Goal: Task Accomplishment & Management: Use online tool/utility

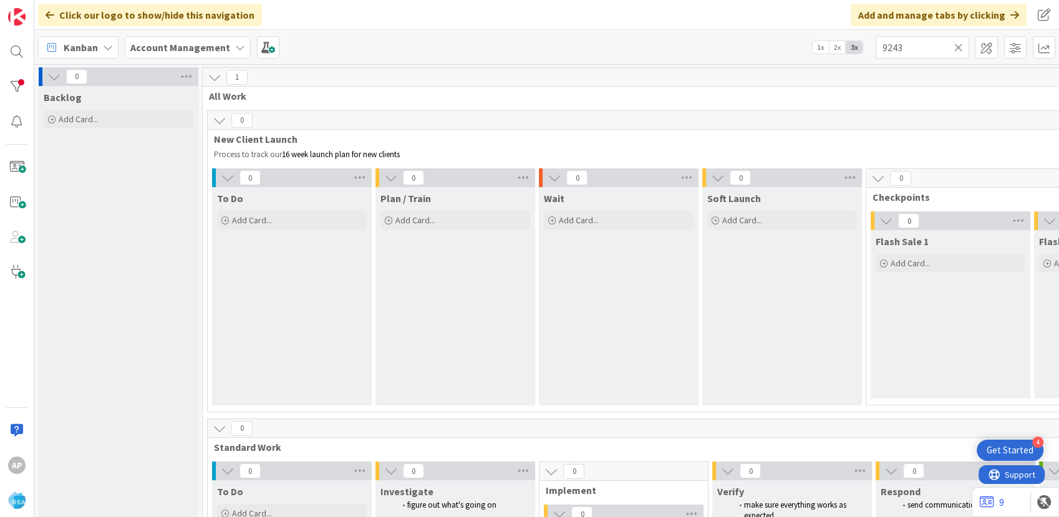
scroll to position [946, 0]
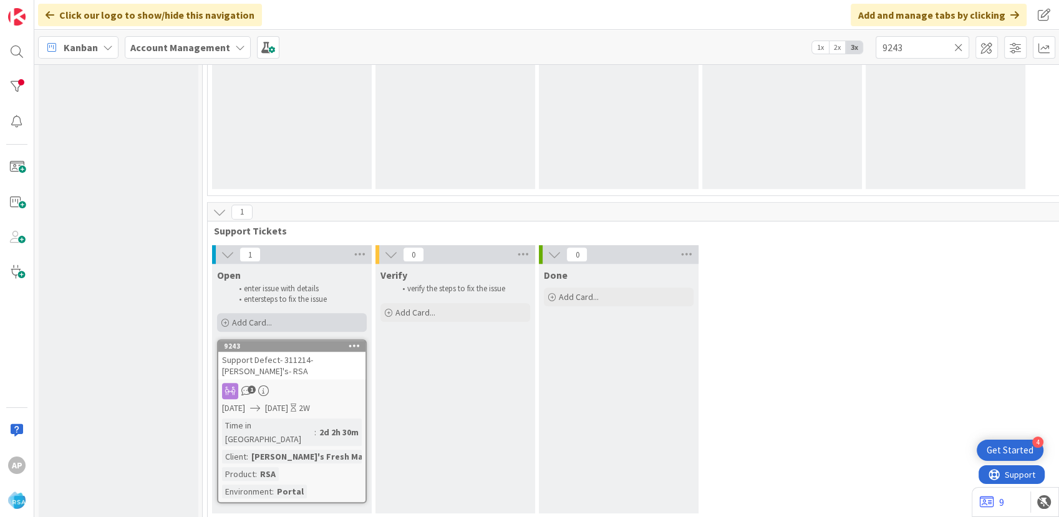
click at [289, 319] on div "Add Card..." at bounding box center [292, 322] width 150 height 19
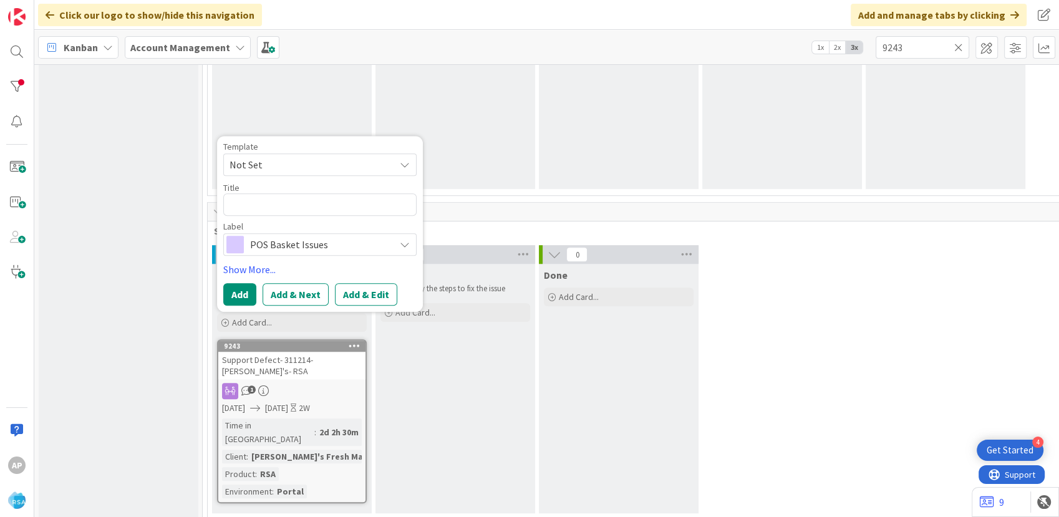
click at [284, 168] on span "Not Set" at bounding box center [307, 164] width 156 height 16
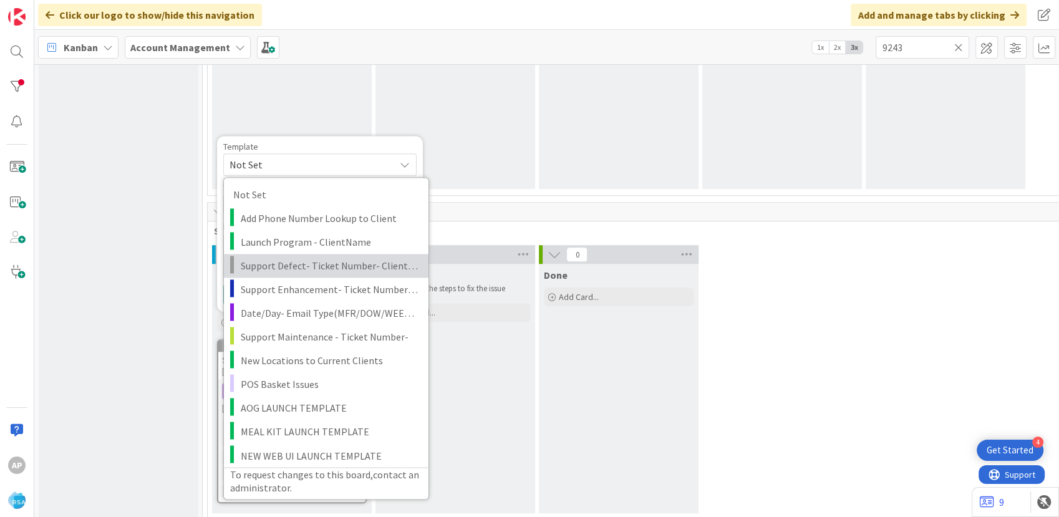
drag, startPoint x: 322, startPoint y: 266, endPoint x: 314, endPoint y: 265, distance: 7.5
click at [322, 266] on span "Support Defect- Ticket Number- Client Name- Product Name" at bounding box center [330, 265] width 178 height 16
type textarea "x"
type textarea "Support Defect- Ticket Number- Client Name- Product Name"
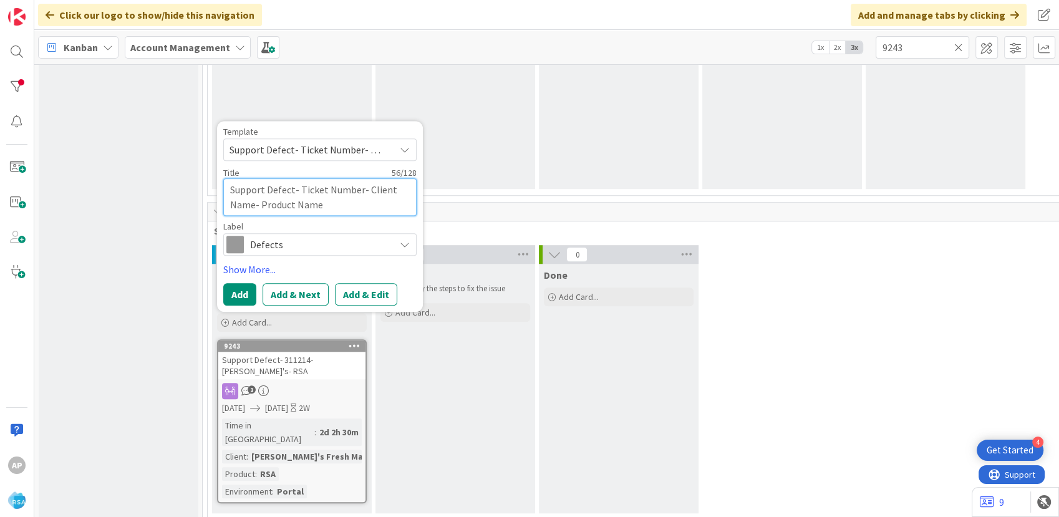
click at [359, 190] on textarea "Support Defect- Ticket Number- Client Name- Product Name" at bounding box center [319, 196] width 193 height 37
type textarea "x"
type textarea "Support Defect- Ticket Numbe- Client Name- Product Name"
type textarea "x"
type textarea "Support Defect- Ticket Numb- Client Name- Product Name"
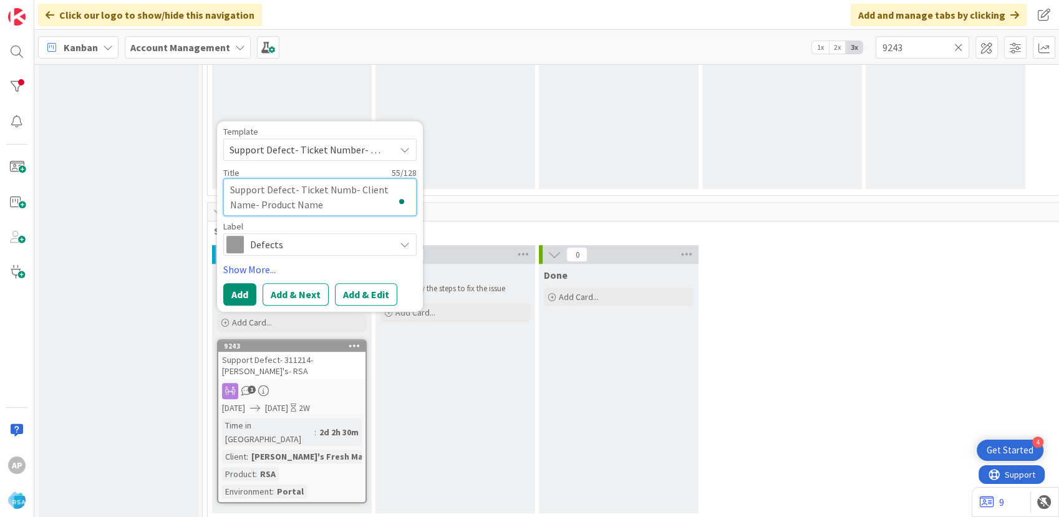
type textarea "x"
type textarea "Support Defect- Ticket Num- Client Name- Product Name"
type textarea "x"
type textarea "Support Defect- Ticket Nu- Client Name- Product Name"
type textarea "x"
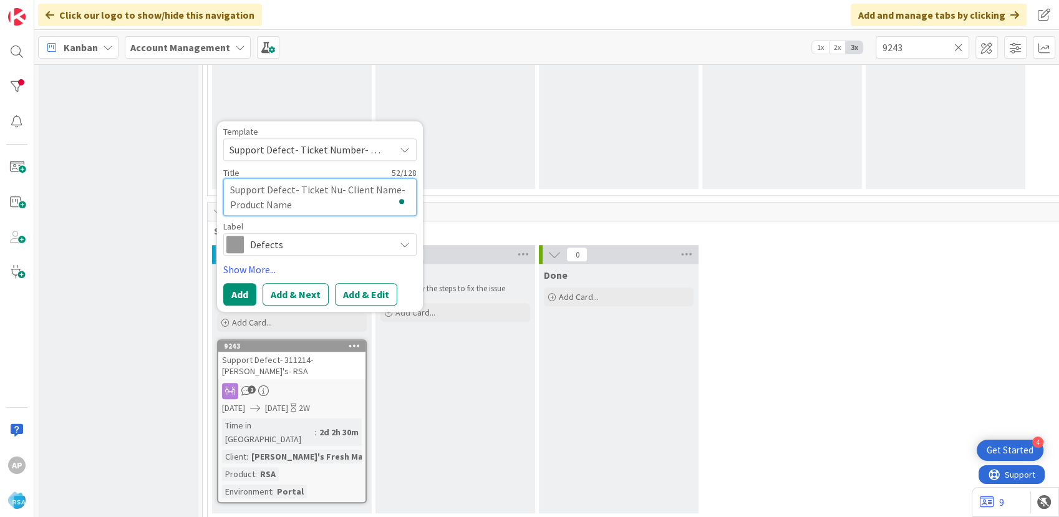
type textarea "Support Defect- Ticket N- Client Name- Product Name"
type textarea "x"
type textarea "Support Defect- Ticket - Client Name- Product Name"
type textarea "x"
type textarea "Support Defect- Ticket- Client Name- Product Name"
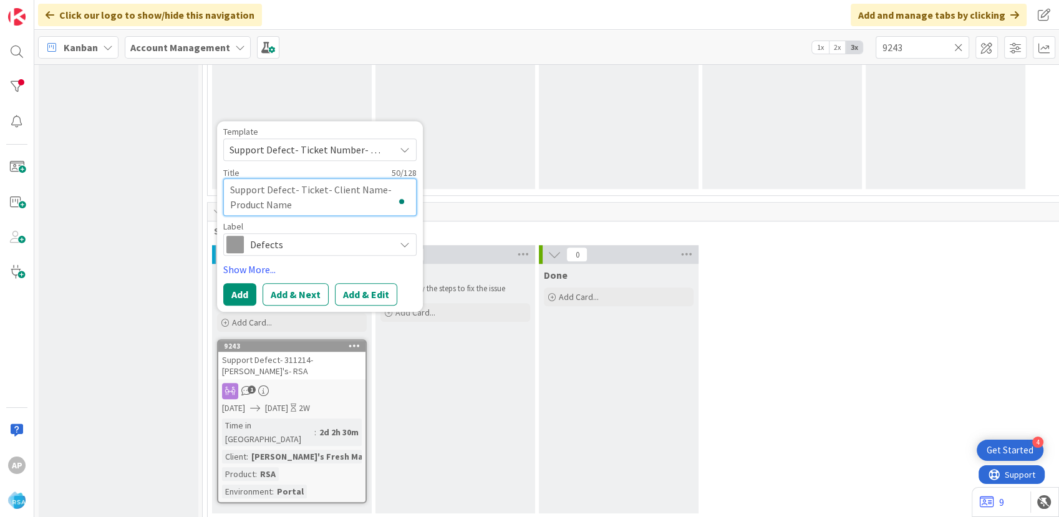
type textarea "x"
type textarea "Support Defect- Ticke- Client Name- Product Name"
type textarea "x"
type textarea "Support Defect- Tick- Client Name- Product Name"
type textarea "x"
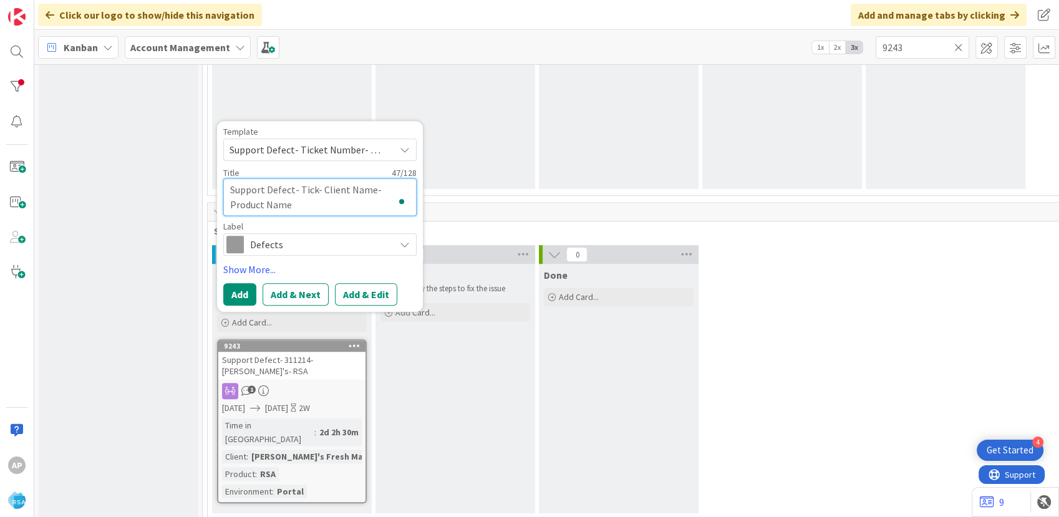
type textarea "Support Defect- Tic- Client Name- Product Name"
type textarea "x"
type textarea "Support Defect- Ti- Client Name- Product Name"
type textarea "x"
type textarea "Support Defect- T- Client Name- Product Name"
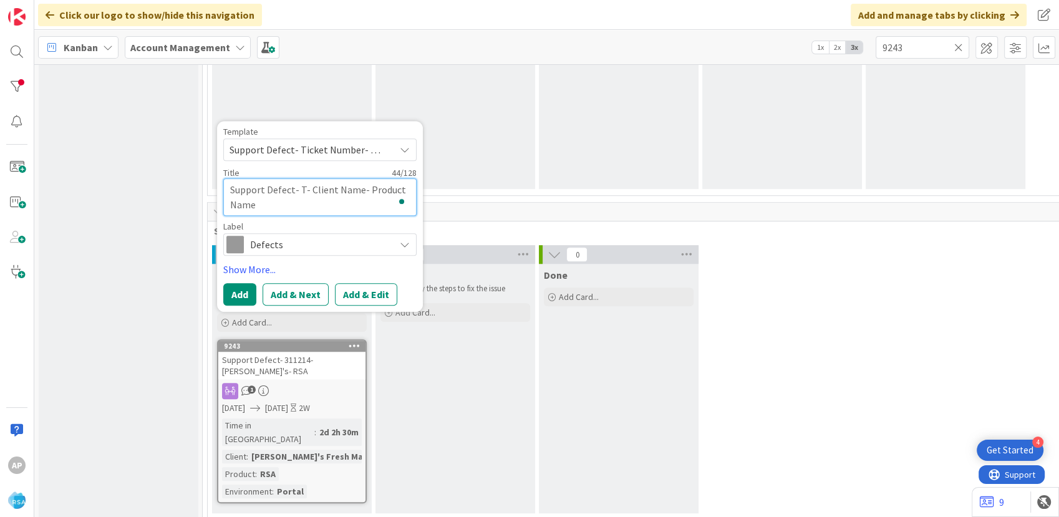
type textarea "x"
type textarea "Support Defect- - Client Name- Product Name"
type textarea "x"
type textarea "Support Defect- 3- Client Name- Product Name"
type textarea "x"
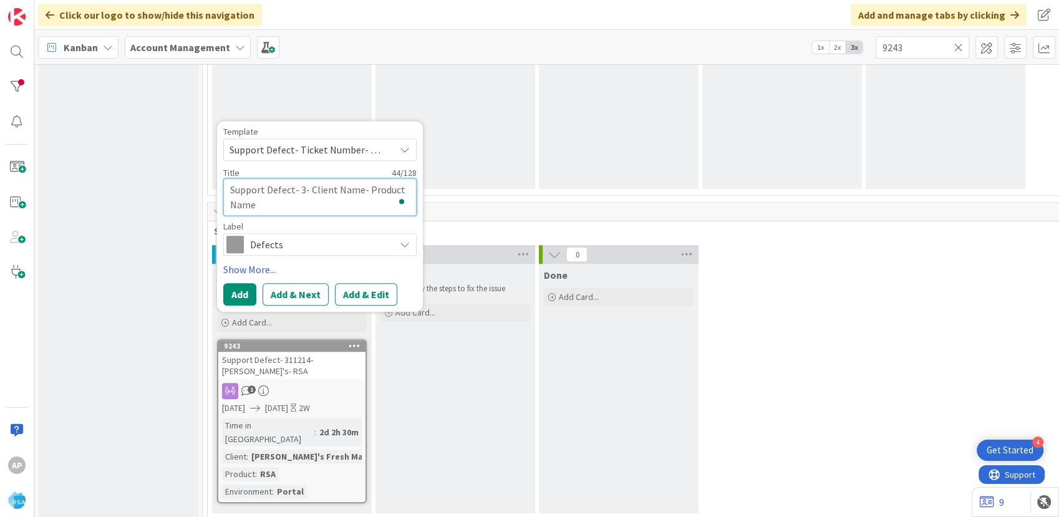
type textarea "Support Defect- 31- Client Name- Product Name"
type textarea "x"
type textarea "Support Defect- 311- Client Name- Product Name"
type textarea "x"
type textarea "Support Defect- 3119- Client Name- Product Name"
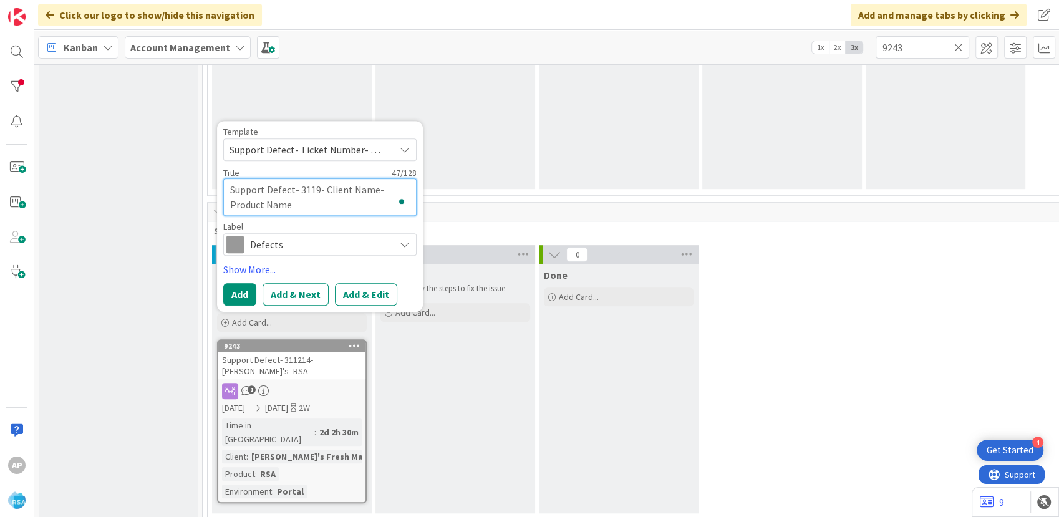
type textarea "x"
type textarea "Support Defect- 31194- Client Name- Product Name"
type textarea "x"
type textarea "Support Defect- 311940- Client Name- Product Name"
click at [382, 190] on textarea "Support Defect- 311940- Client Name- Product Name" at bounding box center [319, 196] width 193 height 37
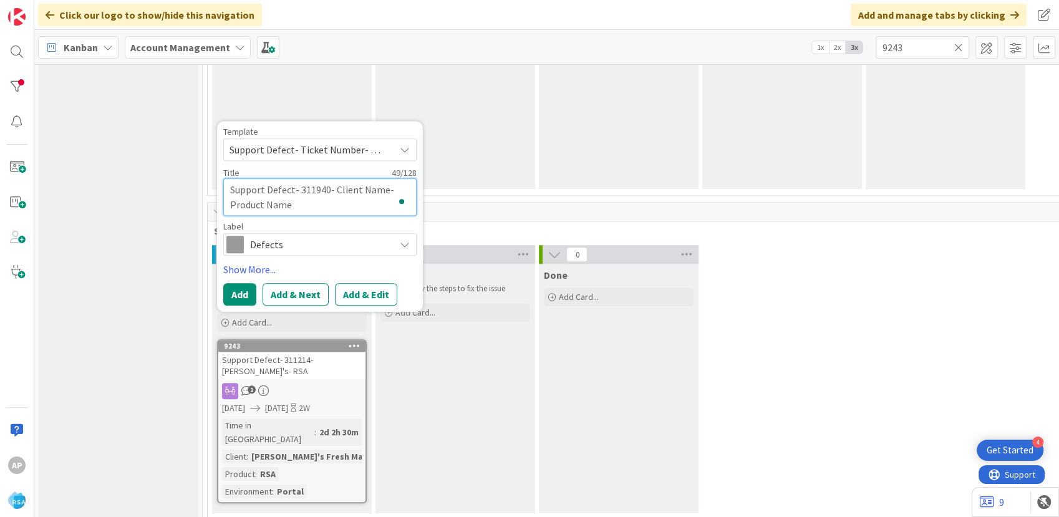
type textarea "x"
type textarea "Support Defect- 311940- Client Nam- Product Name"
type textarea "x"
type textarea "Support Defect- 311940- Client Na- Product Name"
type textarea "x"
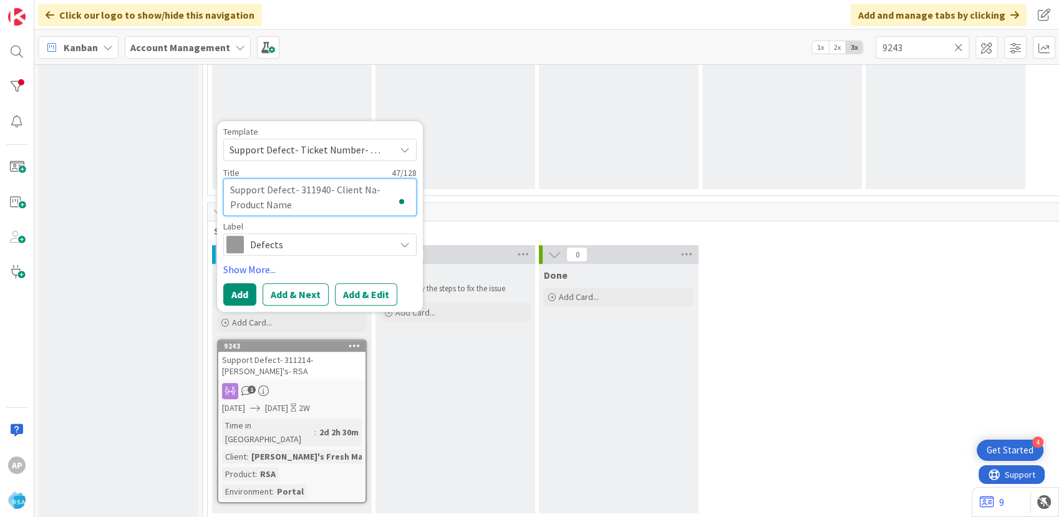
type textarea "Support Defect- 311940- Client N- Product Name"
type textarea "x"
type textarea "Support Defect- 311940- Client - Product Name"
type textarea "x"
type textarea "Support Defect- 311940- Client- Product Name"
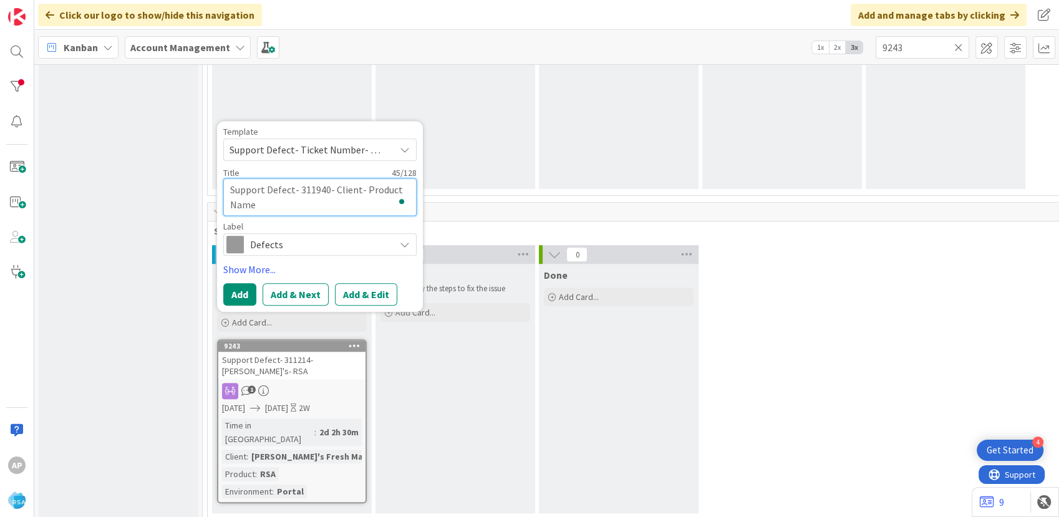
type textarea "x"
type textarea "Support Defect- 311940- Clien- Product Name"
type textarea "x"
type textarea "Support Defect- 311940- Clie- Product Name"
type textarea "x"
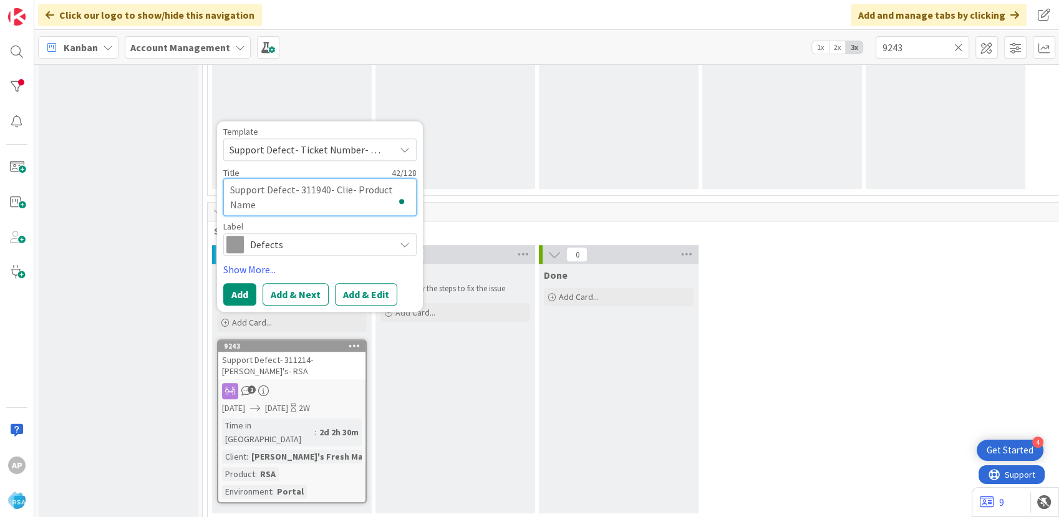
type textarea "Support Defect- 311940- Cli- Product Name"
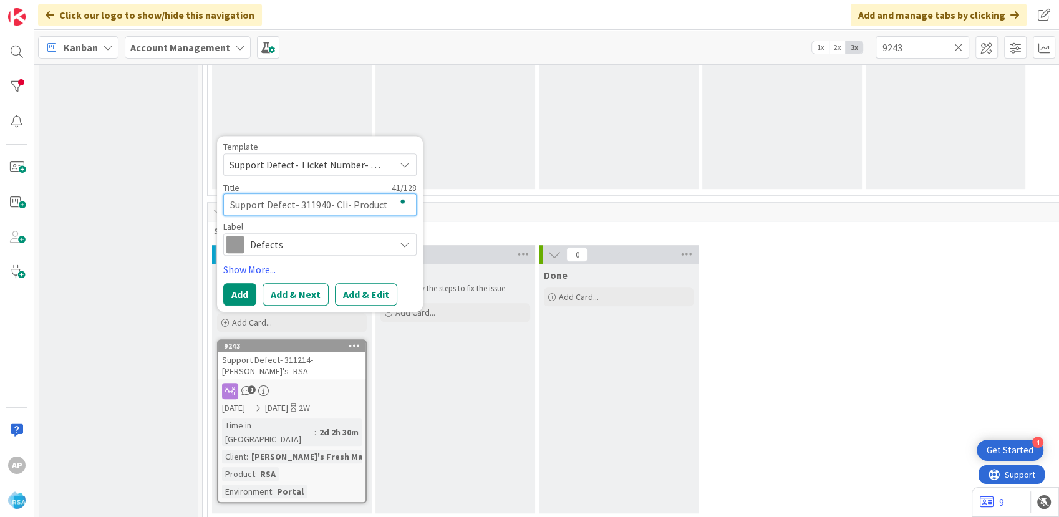
type textarea "x"
type textarea "Support Defect- 311940- Cl- Product Name"
type textarea "x"
type textarea "Support Defect- 311940- C- Product Name"
type textarea "x"
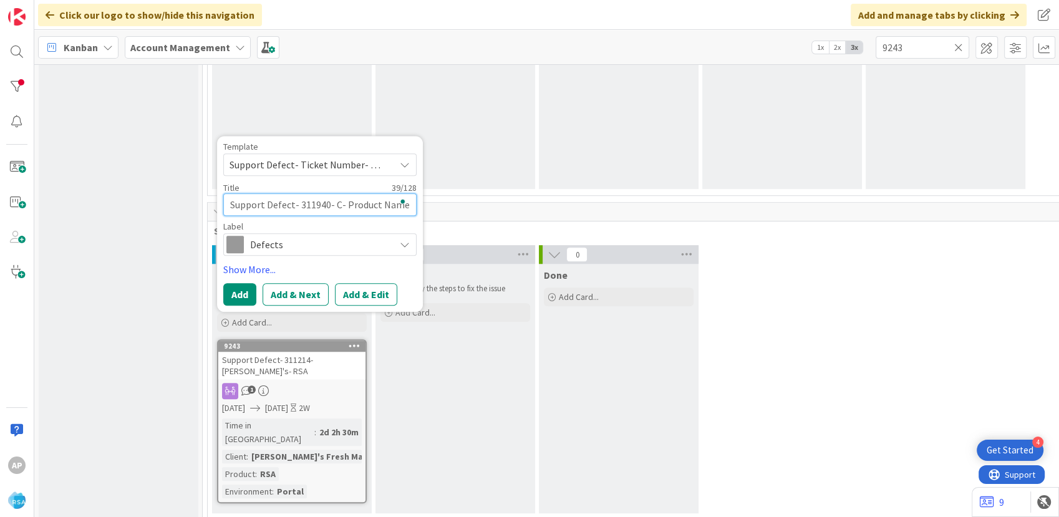
type textarea "Support Defect- 311940- - Product Name"
type textarea "x"
type textarea "Support Defect- 311940- F- Product Name"
type textarea "x"
type textarea "Support Defect- 311940- Fo- Product Name"
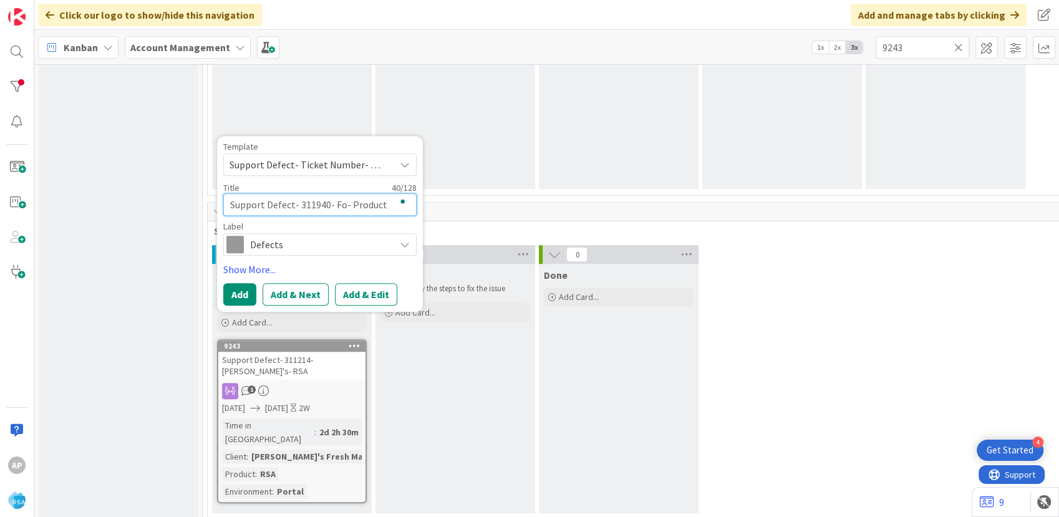
type textarea "x"
type textarea "Support Defect- 311940- Foo- Product Name"
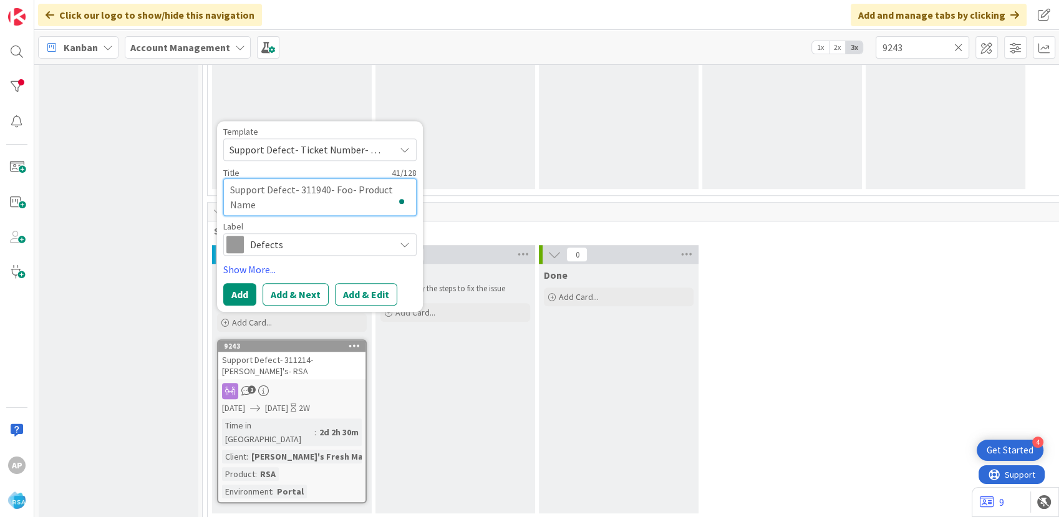
type textarea "x"
type textarea "Support Defect- 311940- Food- Product Name"
type textarea "x"
type textarea "Support Defect- 311940- Food - Product Name"
type textarea "x"
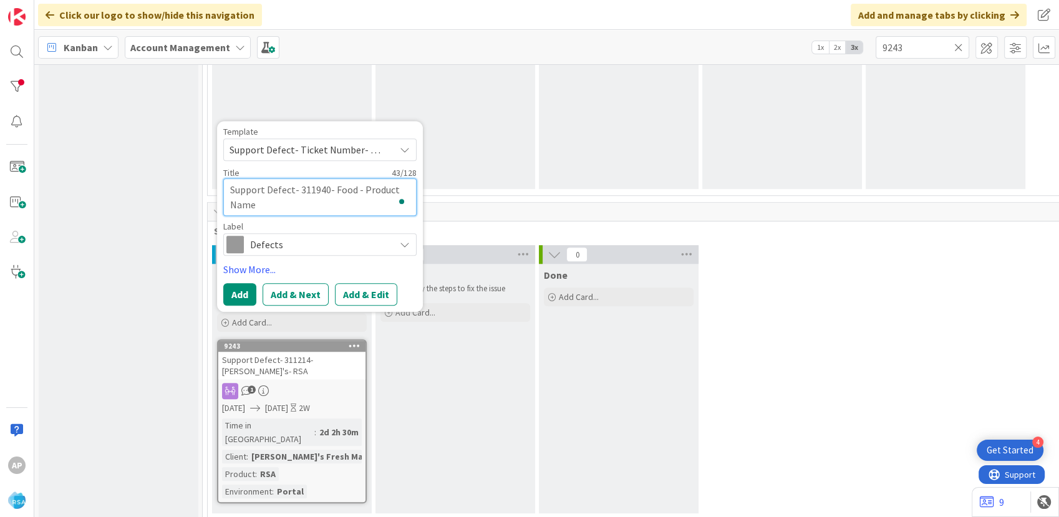
type textarea "Support Defect- 311940- Food B- Product Name"
type textarea "x"
type textarea "Support Defect- 311940- Food Ba- Product Name"
type textarea "x"
type textarea "Support Defect- 311940- Food Baz- Product Name"
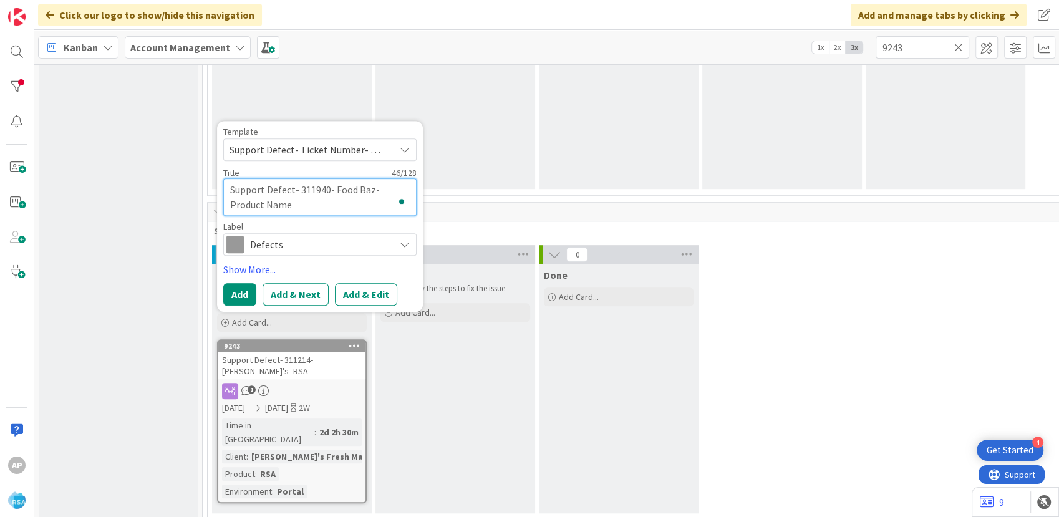
type textarea "x"
type textarea "Support Defect- 311940- Food Baza- Product Name"
type textarea "x"
type textarea "Support Defect- 311940- Food Bazaa- Product Name"
type textarea "x"
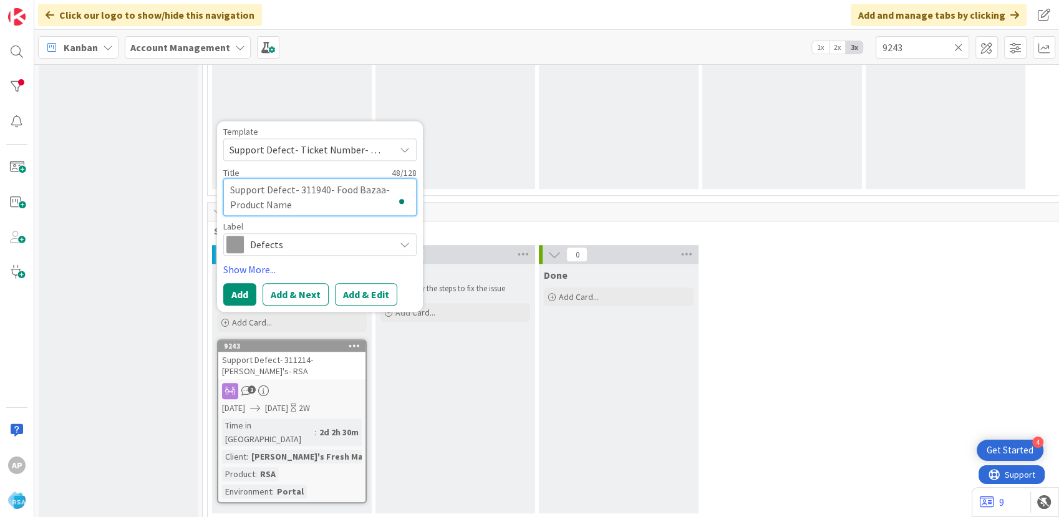
type textarea "Support Defect- 311940- Food Bazaar- Product Name"
click at [346, 203] on textarea "Support Defect- 311940- Food Bazaar- Product Name" at bounding box center [319, 196] width 193 height 37
type textarea "x"
type textarea "Support Defect- 311940- Food Bazaar- Product Nam"
type textarea "x"
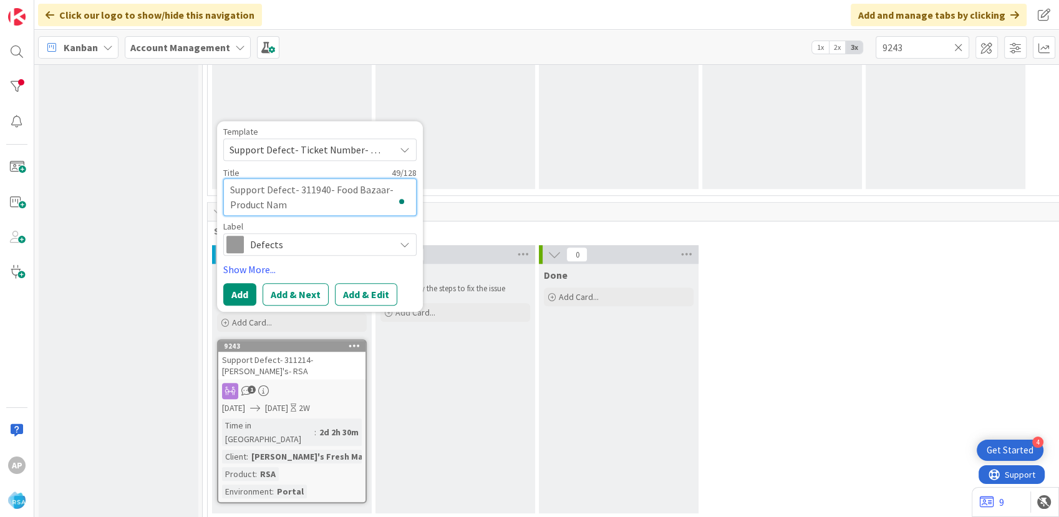
type textarea "Support Defect- 311940- Food Bazaar- Product Na"
type textarea "x"
type textarea "Support Defect- 311940- Food Bazaar- Product N"
type textarea "x"
type textarea "Support Defect- 311940- Food Bazaar- Product"
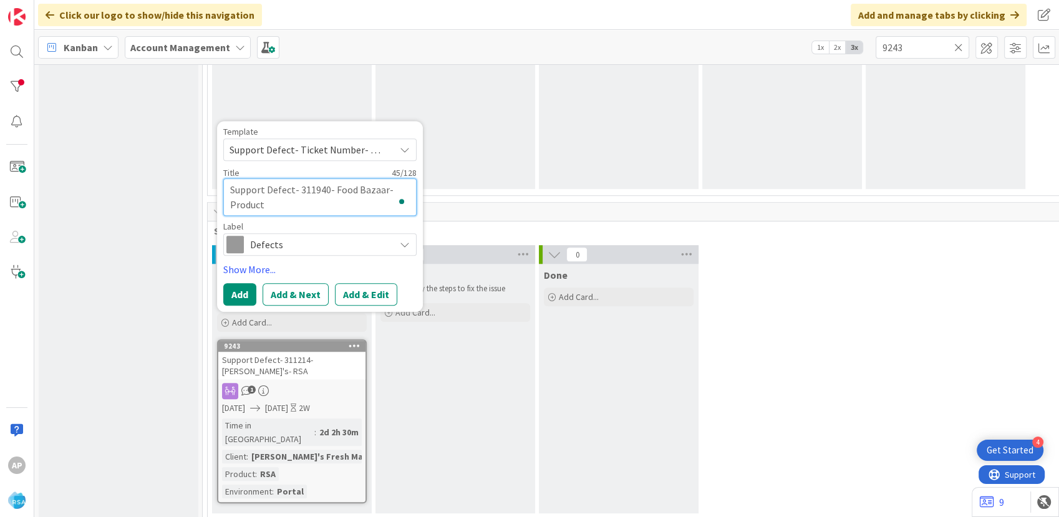
type textarea "x"
type textarea "Support Defect- 311940- Food Bazaar- Product"
type textarea "x"
type textarea "Support Defect- 311940- Food Bazaar- Produc"
type textarea "x"
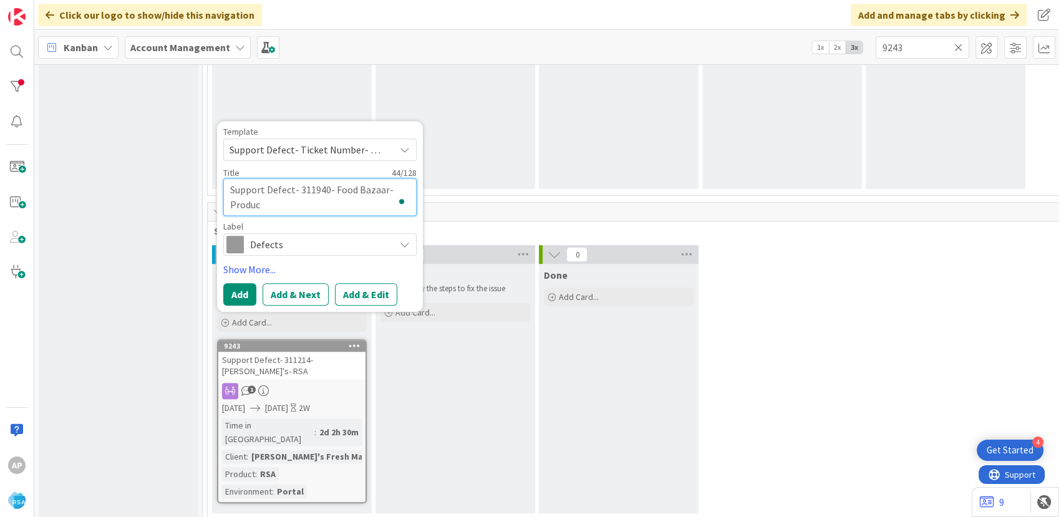
type textarea "Support Defect- 311940- Food Bazaar- Produ"
type textarea "x"
type textarea "Support Defect- 311940- Food Bazaar- Prod"
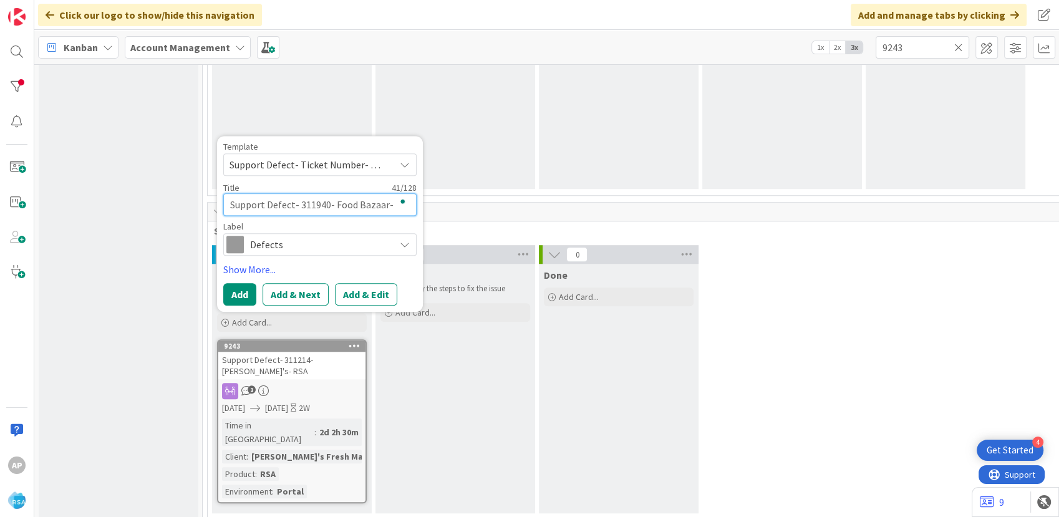
type textarea "x"
type textarea "Support Defect- 311940- Food Bazaar- Pro"
type textarea "x"
type textarea "Support Defect- 311940- Food Bazaar- Pr"
type textarea "x"
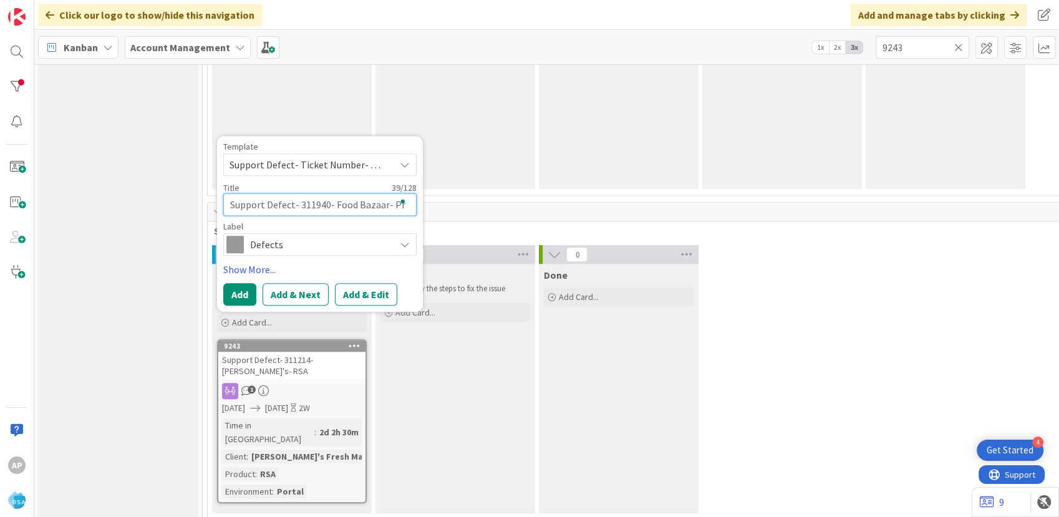
type textarea "Support Defect- 311940- Food Bazaar- P"
type textarea "x"
type textarea "Support Defect- 311940- Food Bazaar-"
type textarea "x"
type textarea "Support Defect- 311940- Food Bazaar-"
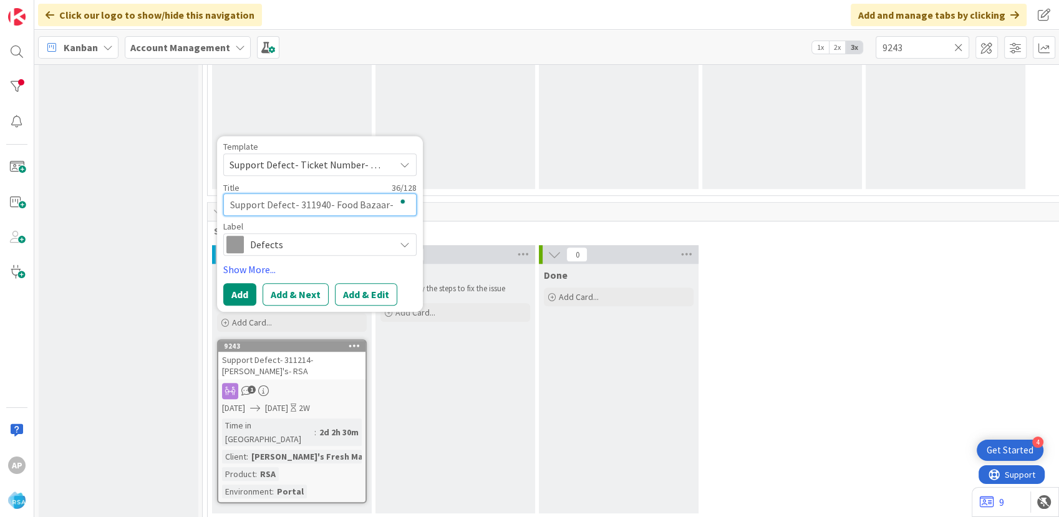
type textarea "x"
type textarea "Support Defect- 311940- Food Bazaar-R"
type textarea "x"
type textarea "Support Defect- 311940- Food Bazaar-RS"
type textarea "x"
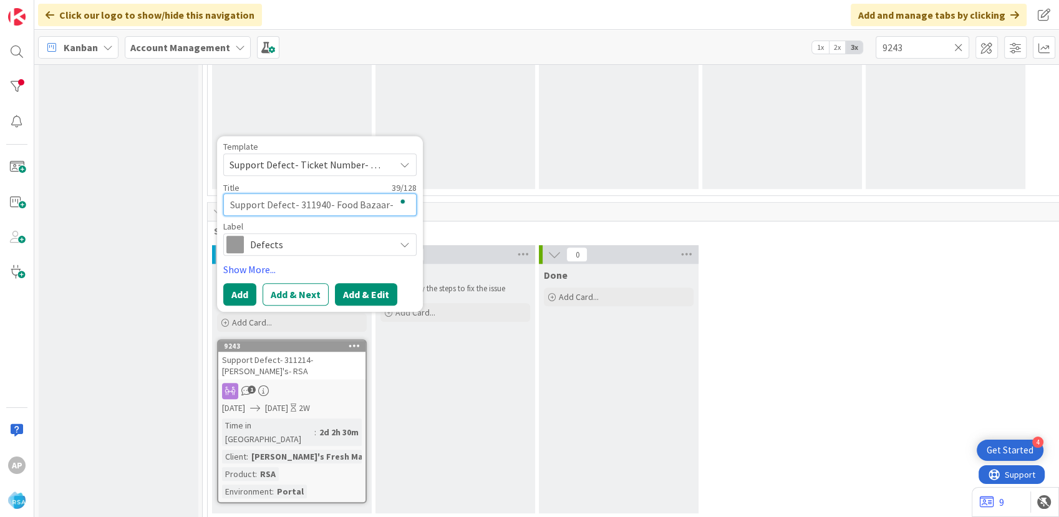
type textarea "Support Defect- 311940- Food Bazaar-RSA"
click at [383, 289] on button "Add & Edit" at bounding box center [366, 294] width 62 height 22
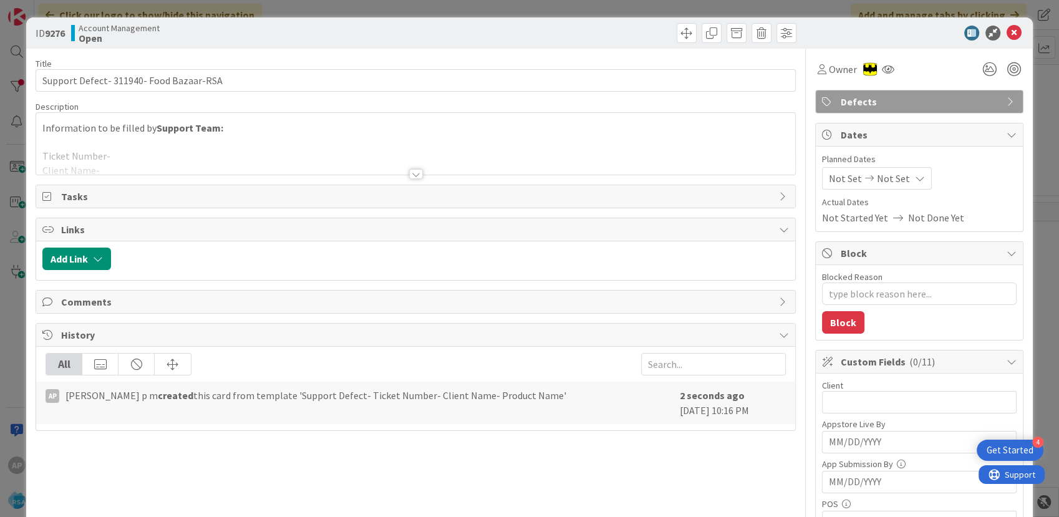
type textarea "x"
click at [181, 169] on div at bounding box center [415, 159] width 758 height 32
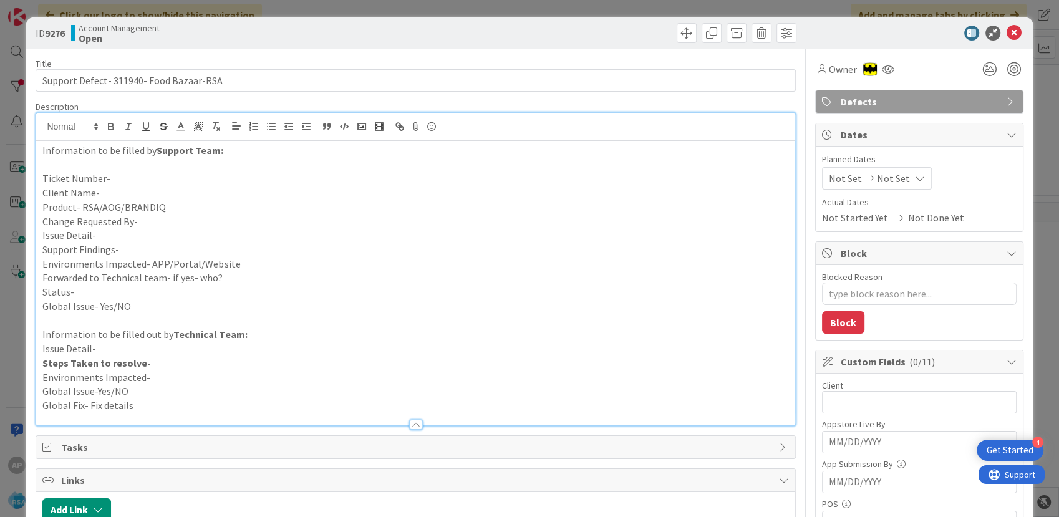
click at [143, 172] on p "Ticket Number-" at bounding box center [415, 178] width 746 height 14
click at [140, 196] on p "Client Name-" at bounding box center [415, 193] width 746 height 14
click at [224, 213] on p "Product- RSA/AOG/BRANDIQ" at bounding box center [415, 207] width 746 height 14
click at [171, 219] on p "Change Requested By-" at bounding box center [415, 221] width 746 height 14
click at [120, 234] on p "Issue Detail-" at bounding box center [415, 235] width 746 height 14
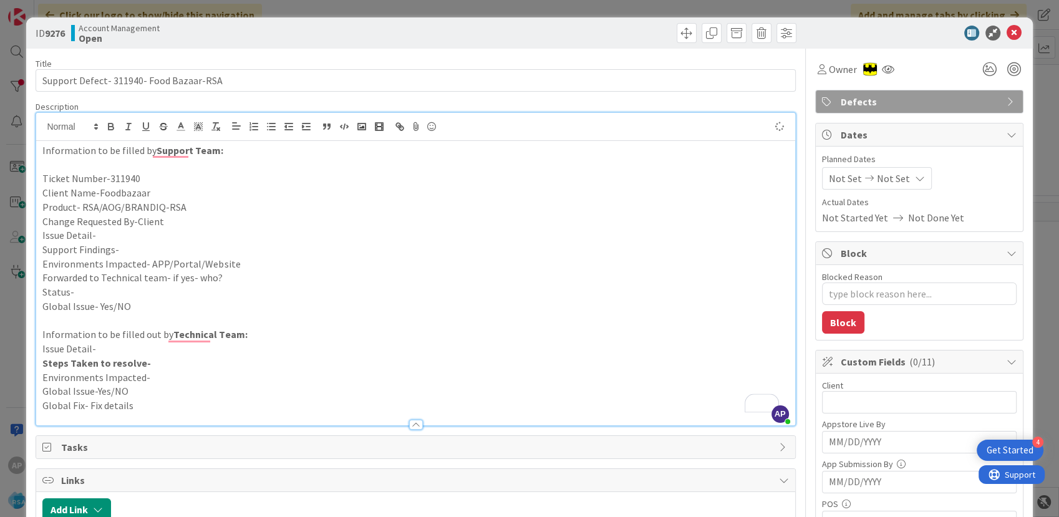
type textarea "x"
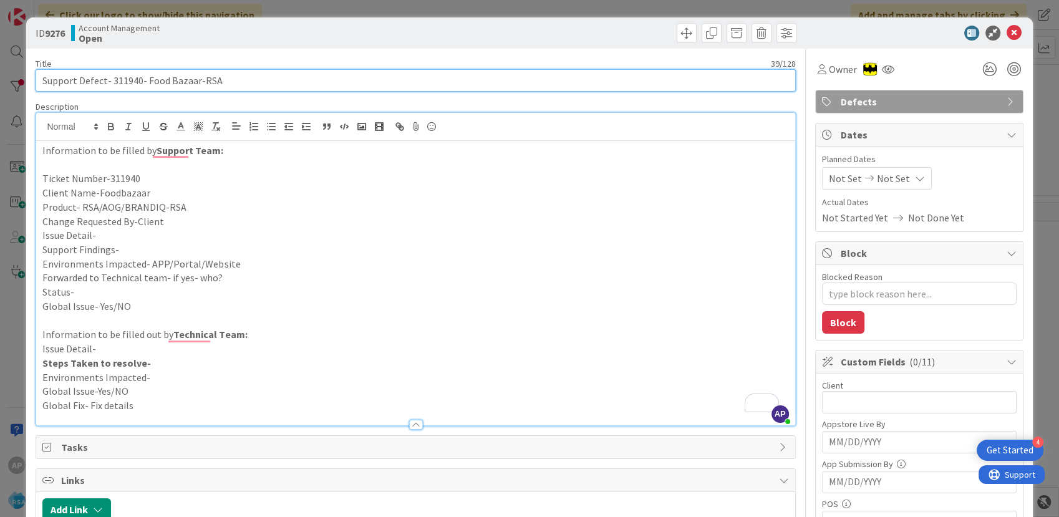
click at [140, 80] on input "Support Defect- 311940- Food Bazaar-RSA" at bounding box center [415, 80] width 759 height 22
type input "Support Defect- 311940 & 311965- Food Bazaar-RSA"
type textarea "x"
type input "Support Defect- 311940 & 311965- Food Bazaar-RSA"
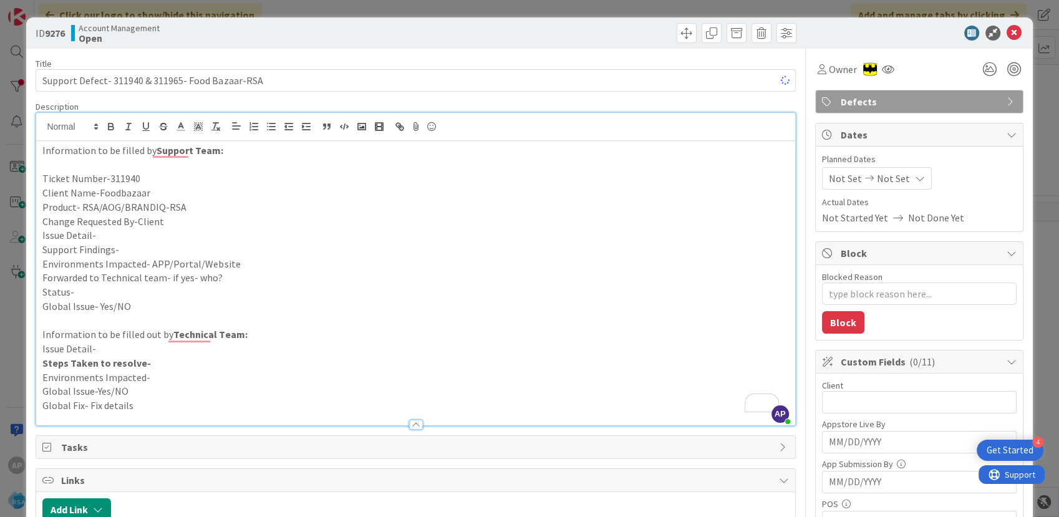
click at [135, 176] on p "Ticket Number-311940" at bounding box center [415, 178] width 746 height 14
click at [146, 182] on p "Ticket Number-311940" at bounding box center [415, 178] width 746 height 14
click at [125, 238] on p "Issue Detail-" at bounding box center [415, 235] width 746 height 14
click at [105, 239] on p "Issue Detail-" at bounding box center [415, 235] width 746 height 14
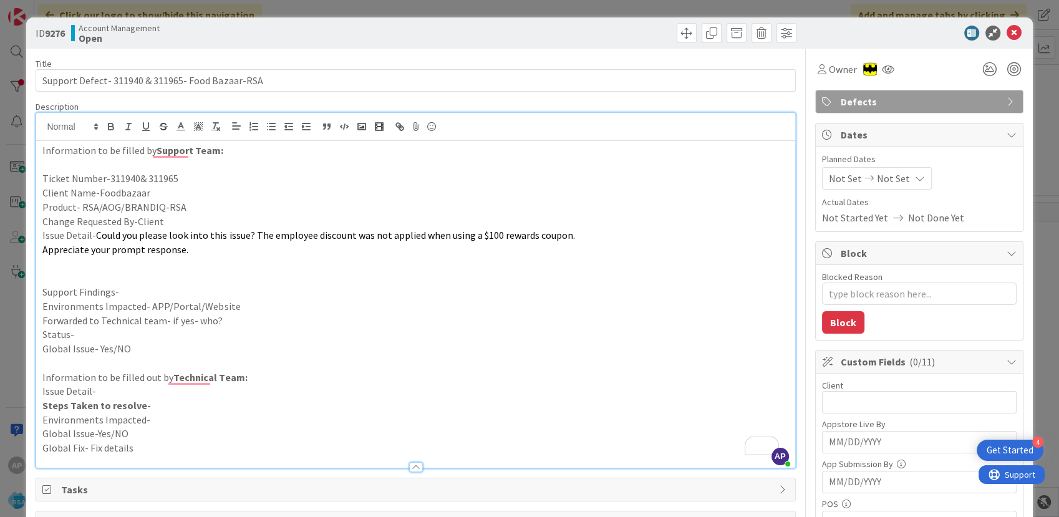
click at [135, 288] on p "Support Findings-" at bounding box center [415, 292] width 746 height 14
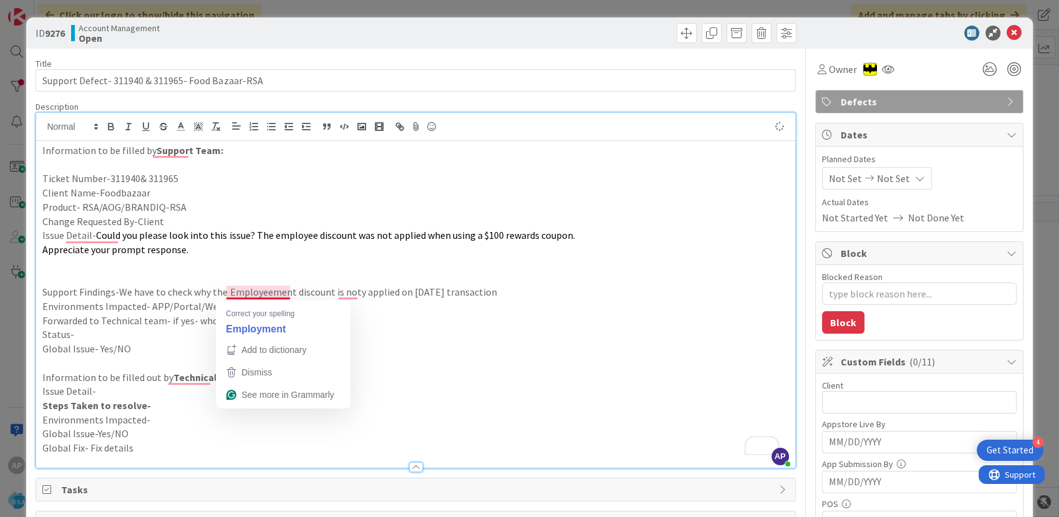
click at [264, 294] on p "Support Findings-We have to check why the Employeement discount is noty applied…" at bounding box center [415, 292] width 746 height 14
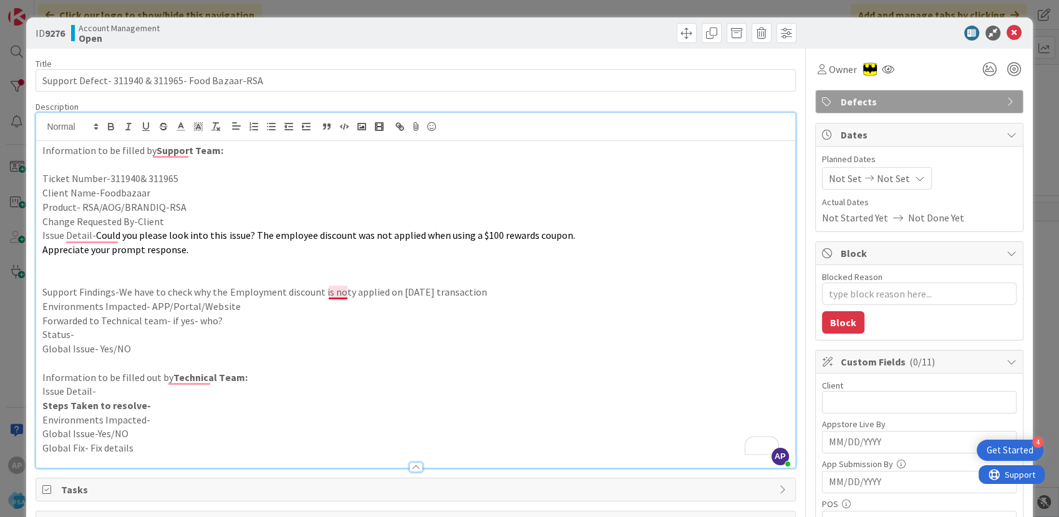
click at [334, 291] on p "Support Findings-We have to check why the Employment discount is noty applied o…" at bounding box center [415, 292] width 746 height 14
click at [249, 304] on p "Environments Impacted- APP/Portal/Website" at bounding box center [415, 306] width 746 height 14
click at [253, 322] on p "Forwarded to Technical team- if yes- who?" at bounding box center [415, 321] width 746 height 14
click at [110, 340] on p "Status-" at bounding box center [415, 334] width 746 height 14
click at [832, 180] on span "Not Set" at bounding box center [845, 178] width 33 height 15
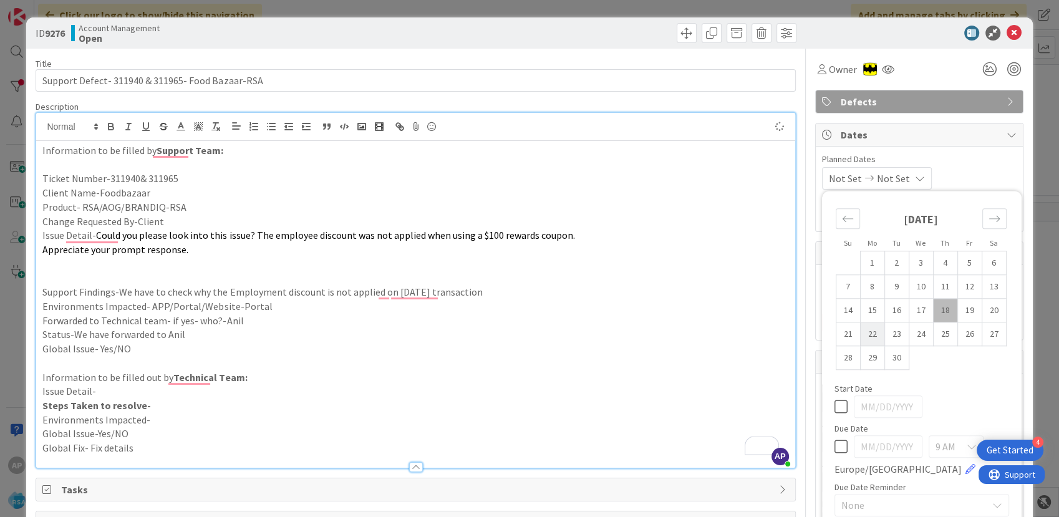
type textarea "x"
click at [863, 315] on td "15" at bounding box center [872, 311] width 24 height 24
type input "[DATE]"
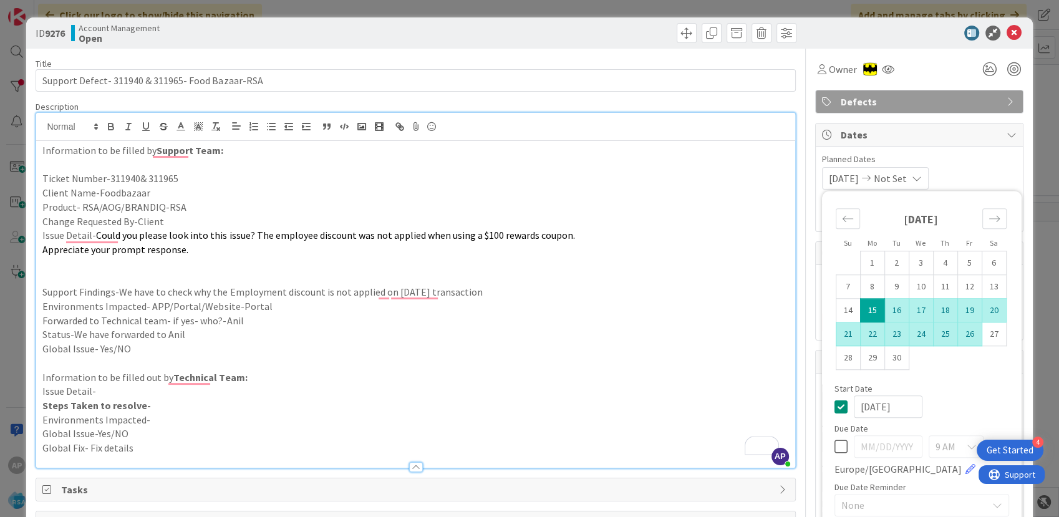
click at [966, 330] on td "26" at bounding box center [969, 334] width 24 height 24
type textarea "x"
type input "[DATE]"
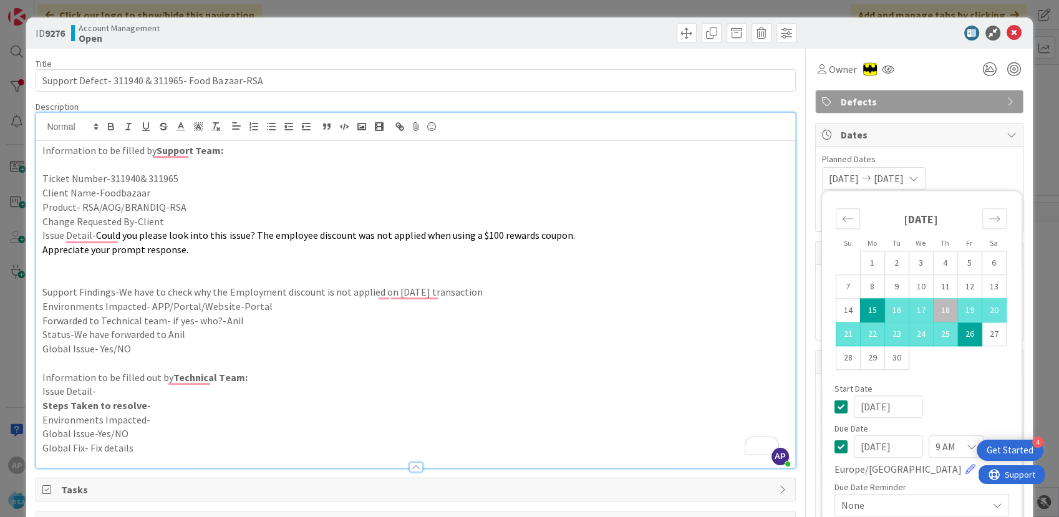
click at [552, 348] on p "Global Issue- Yes/NO" at bounding box center [415, 349] width 746 height 14
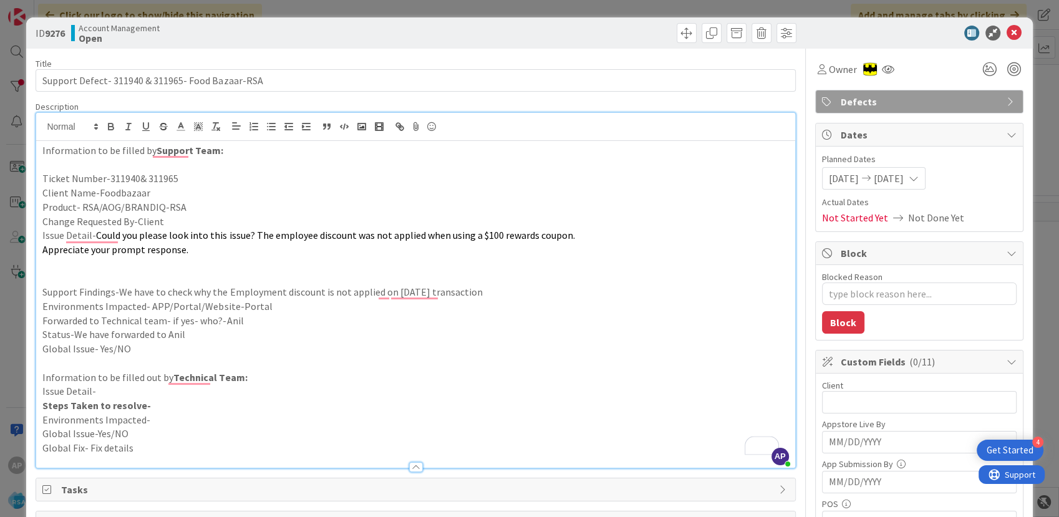
type textarea "x"
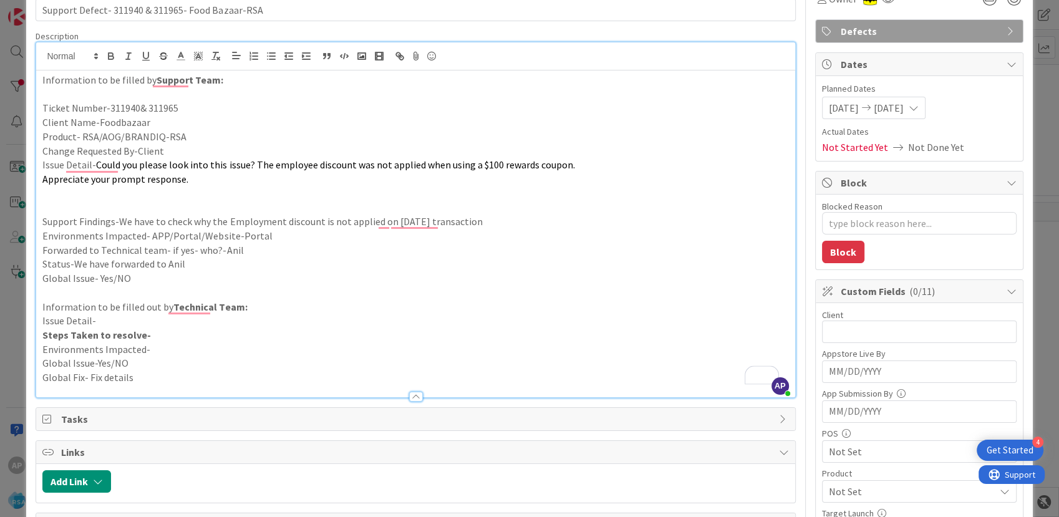
scroll to position [69, 0]
click at [833, 333] on input "text" at bounding box center [919, 333] width 195 height 22
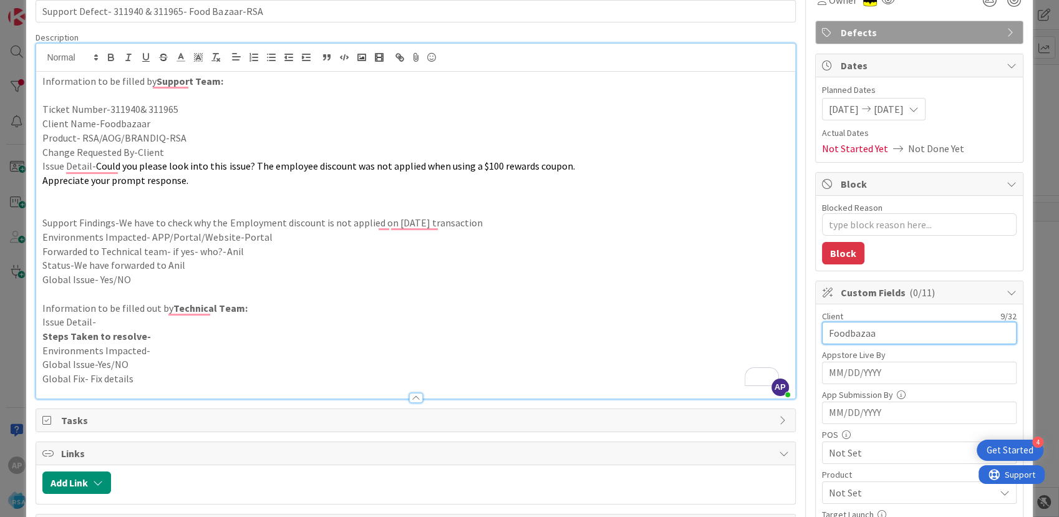
type input "Foodbazaar"
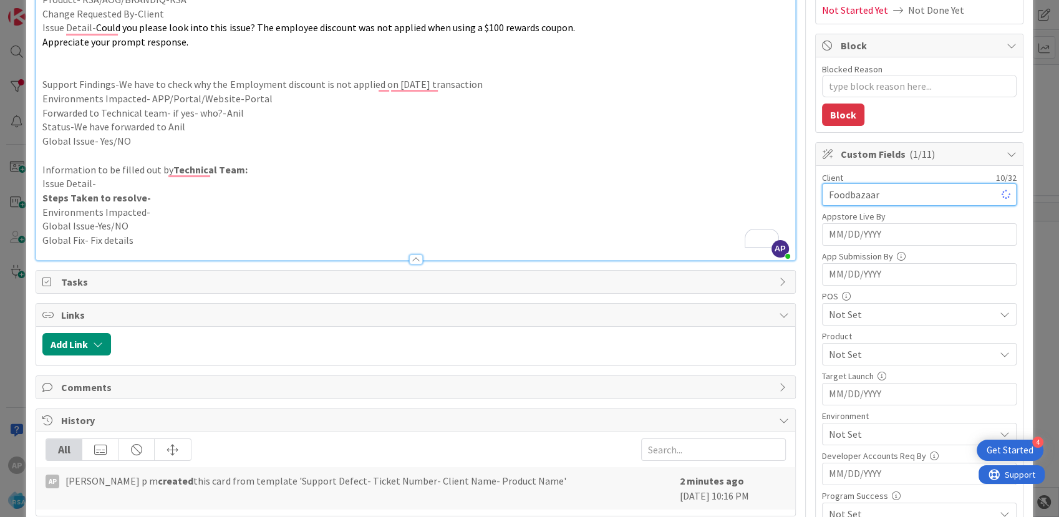
type textarea "x"
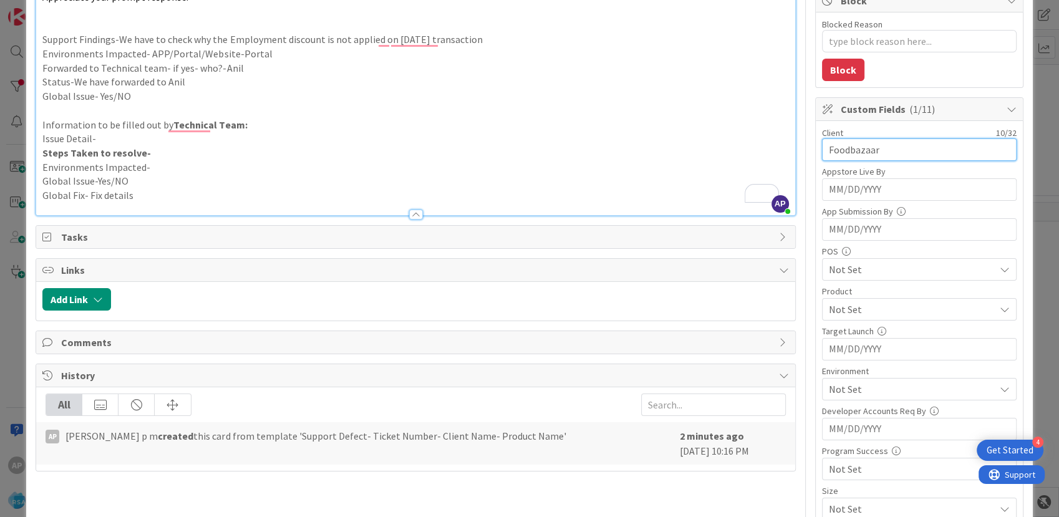
scroll to position [277, 0]
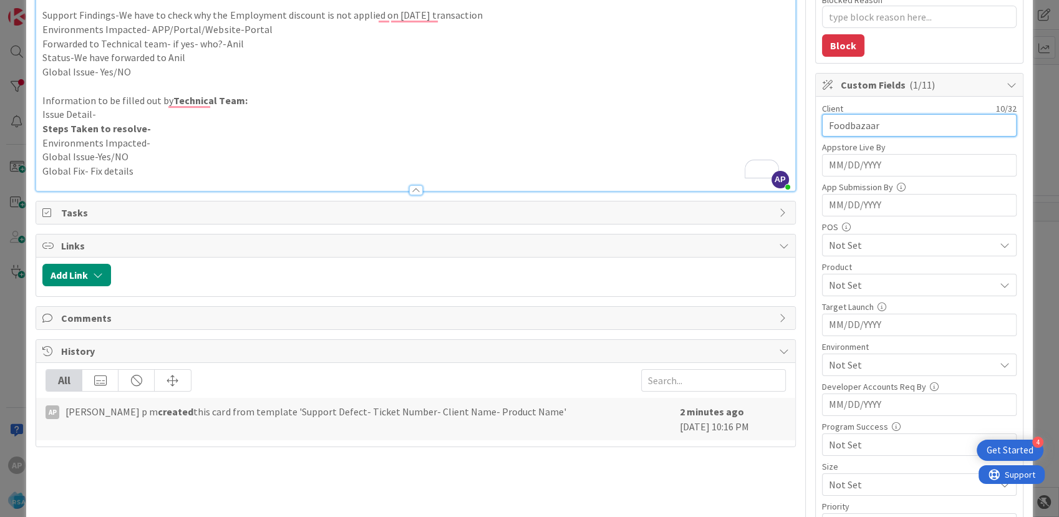
type input "Foodbazaar"
click at [867, 284] on span "Not Set" at bounding box center [912, 284] width 166 height 15
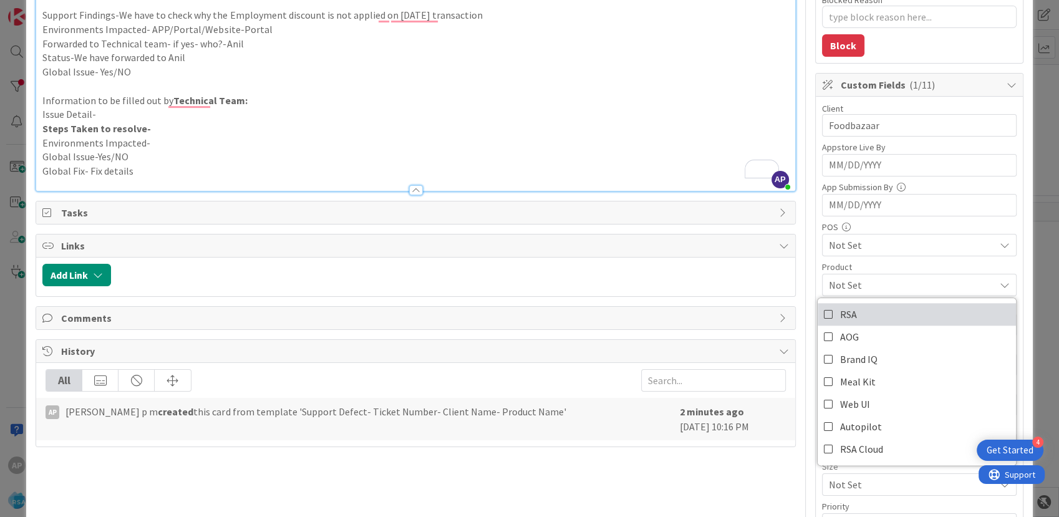
click at [857, 317] on link "RSA" at bounding box center [916, 314] width 198 height 22
click at [559, 88] on p "To enrich screen reader interactions, please activate Accessibility in Grammarl…" at bounding box center [415, 86] width 746 height 14
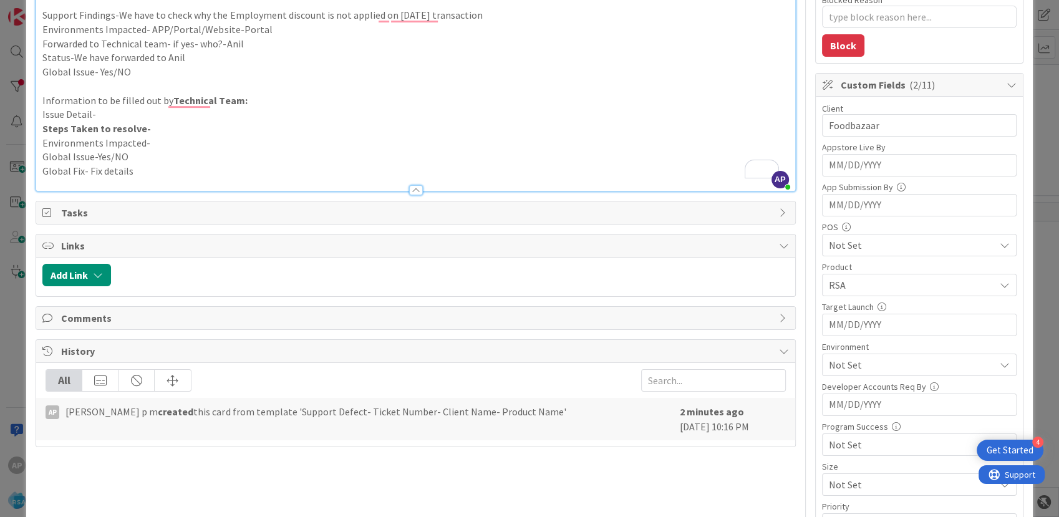
click at [861, 364] on span "Not Set" at bounding box center [912, 364] width 166 height 15
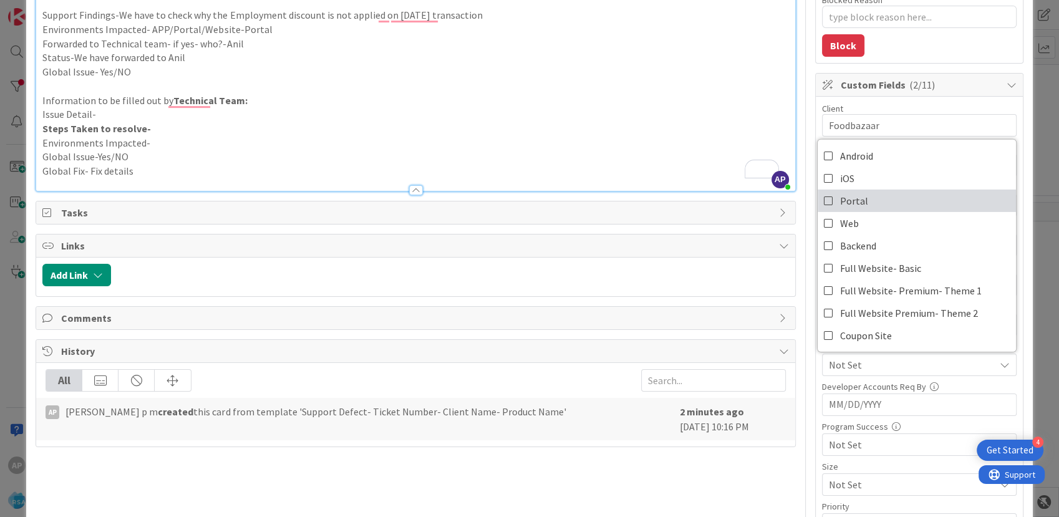
click at [850, 196] on span "Portal" at bounding box center [854, 200] width 28 height 19
click at [675, 151] on p "Global Issue-Yes/NO" at bounding box center [415, 157] width 746 height 14
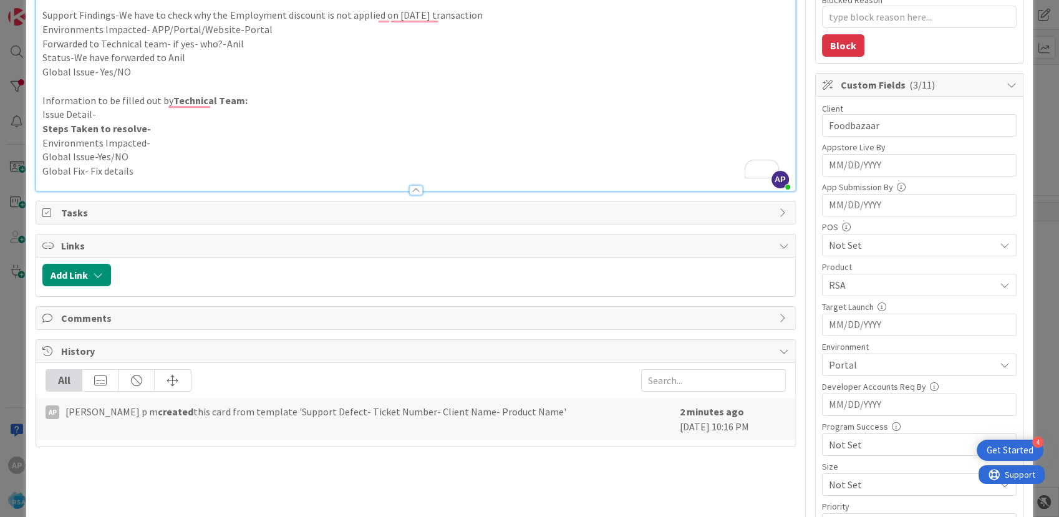
type textarea "x"
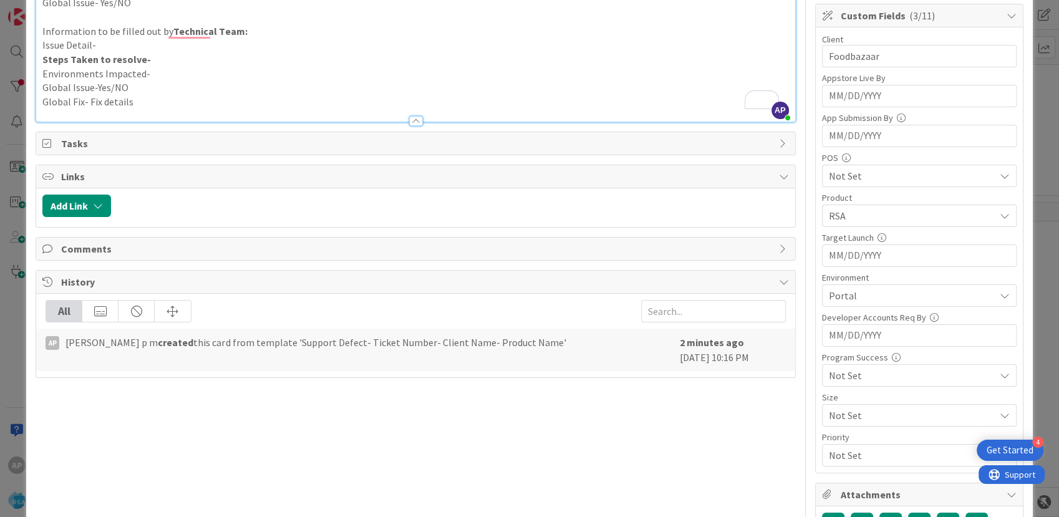
scroll to position [0, 0]
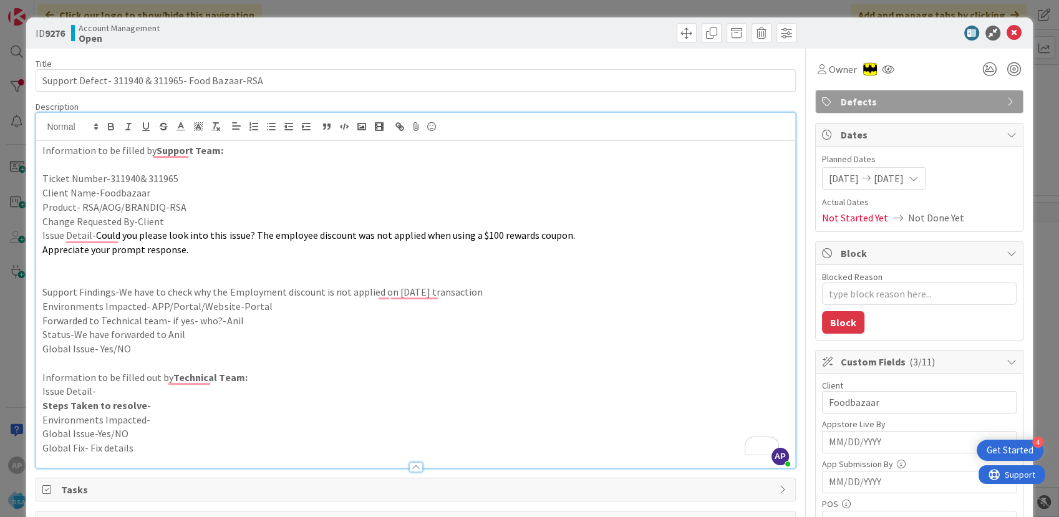
click at [1011, 34] on div at bounding box center [912, 33] width 221 height 15
click at [1006, 31] on icon at bounding box center [1013, 33] width 15 height 15
